Goal: Task Accomplishment & Management: Use online tool/utility

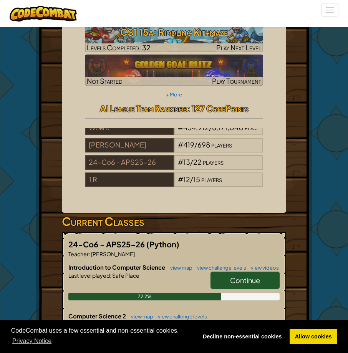
scroll to position [154, 0]
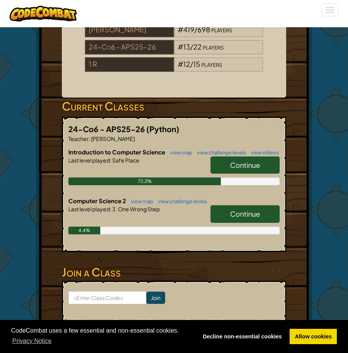
click at [232, 214] on span "Continue" at bounding box center [245, 214] width 30 height 9
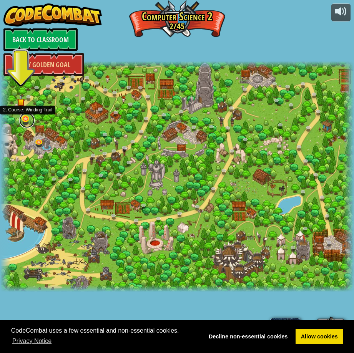
click at [25, 117] on link at bounding box center [26, 120] width 15 height 15
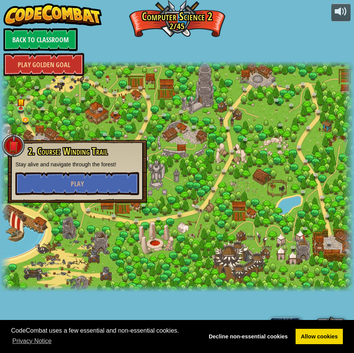
click at [145, 103] on div at bounding box center [177, 177] width 354 height 232
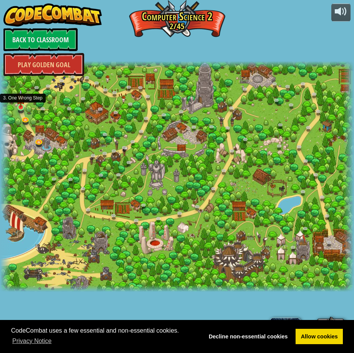
click at [20, 107] on img at bounding box center [21, 98] width 8 height 18
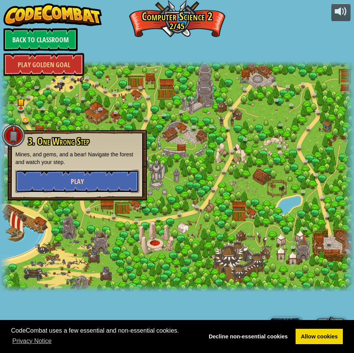
click at [87, 183] on button "Play" at bounding box center [77, 181] width 124 height 23
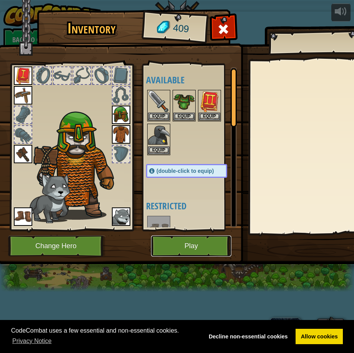
click at [190, 243] on button "Play" at bounding box center [191, 246] width 80 height 21
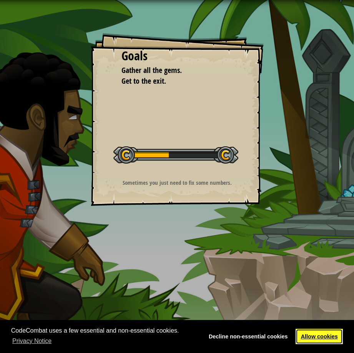
click at [319, 335] on link "Allow cookies" at bounding box center [319, 336] width 47 height 15
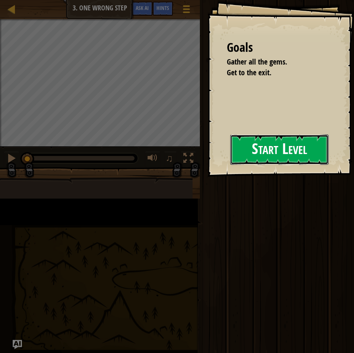
click at [290, 154] on button "Start Level" at bounding box center [279, 150] width 98 height 30
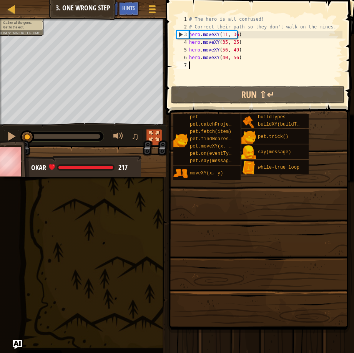
click at [161, 131] on div "Gather all the gems. Get to the exit. Goals : Ran out of time ♫ Okar 217 x: 8 y…" at bounding box center [177, 98] width 354 height 158
drag, startPoint x: 202, startPoint y: 209, endPoint x: 268, endPoint y: 212, distance: 65.8
click at [268, 212] on span at bounding box center [258, 220] width 183 height 228
